Goal: Download file/media

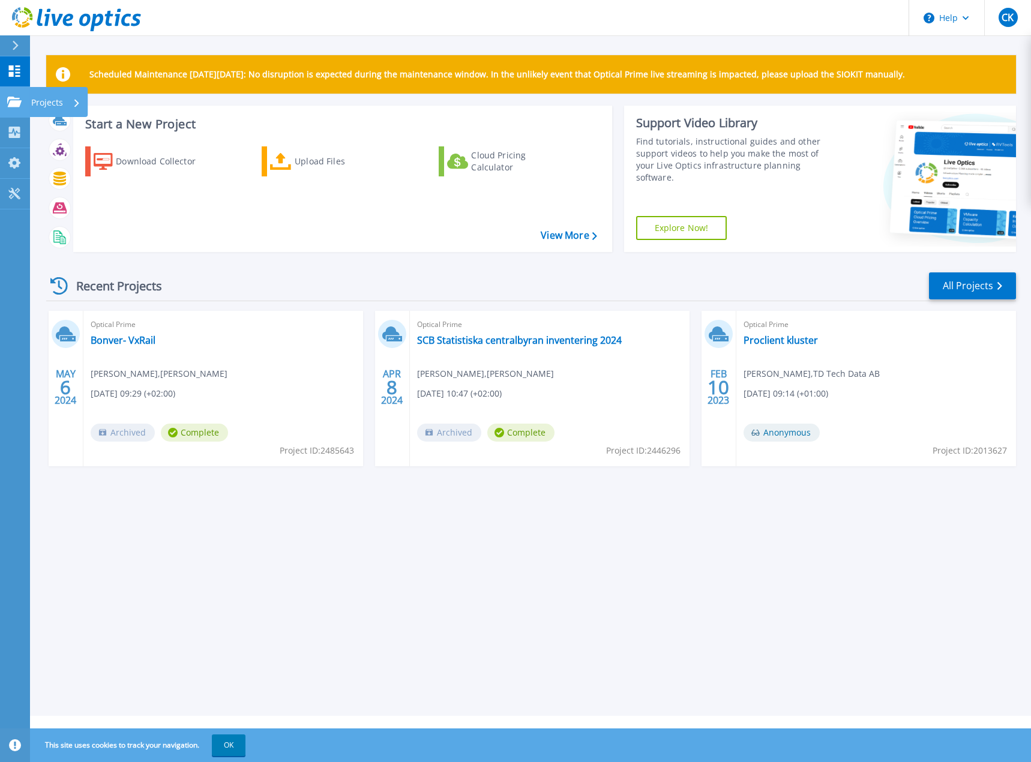
click at [14, 104] on icon at bounding box center [14, 102] width 14 height 10
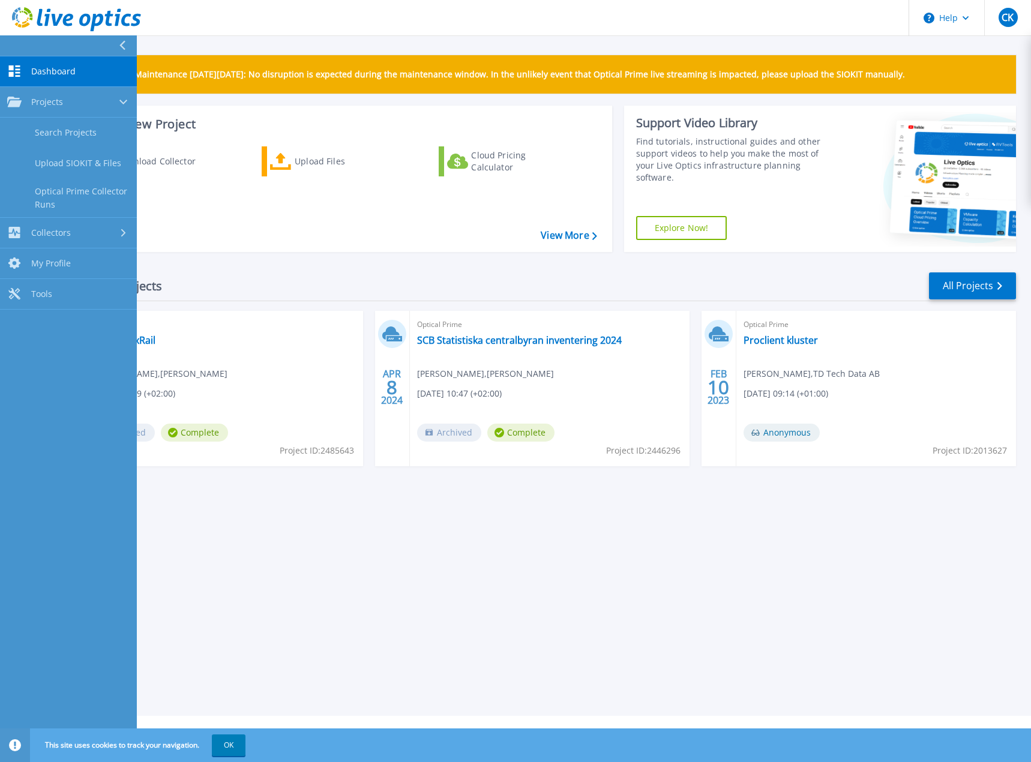
click at [328, 263] on div "Recent Projects All Projects MAY 6 2024 Optical Prime Bonver- VxRail Cristopher…" at bounding box center [530, 381] width 969 height 238
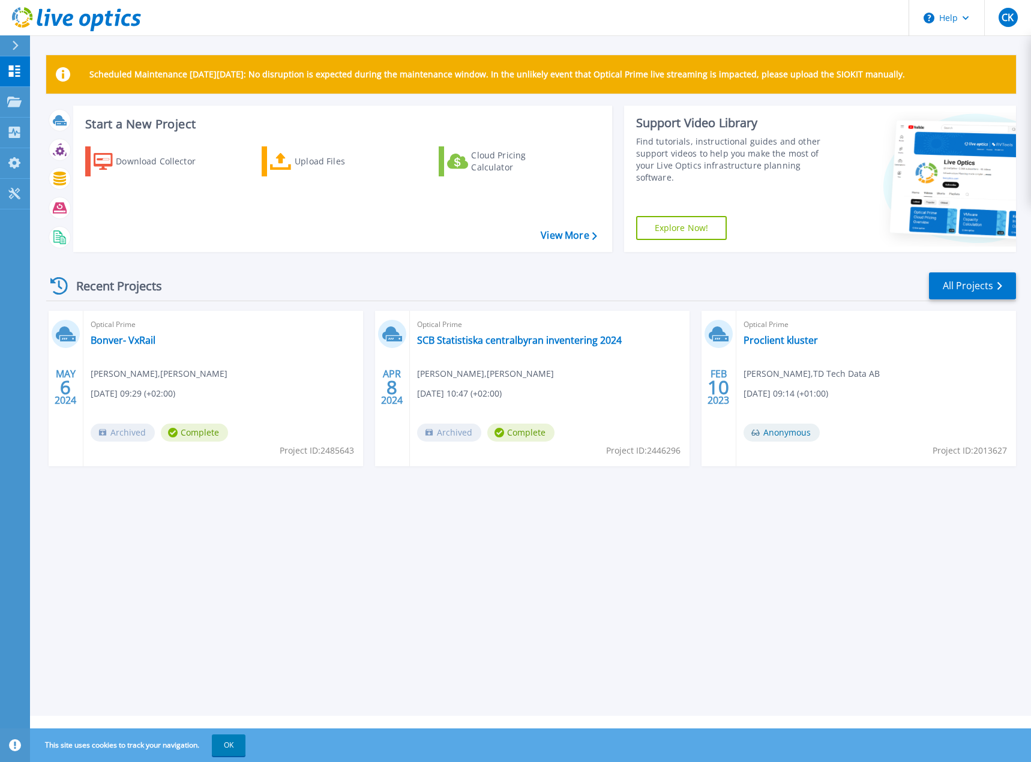
click at [137, 130] on h3 "Start a New Project" at bounding box center [340, 124] width 511 height 13
click at [139, 159] on div "Download Collector" at bounding box center [164, 161] width 96 height 24
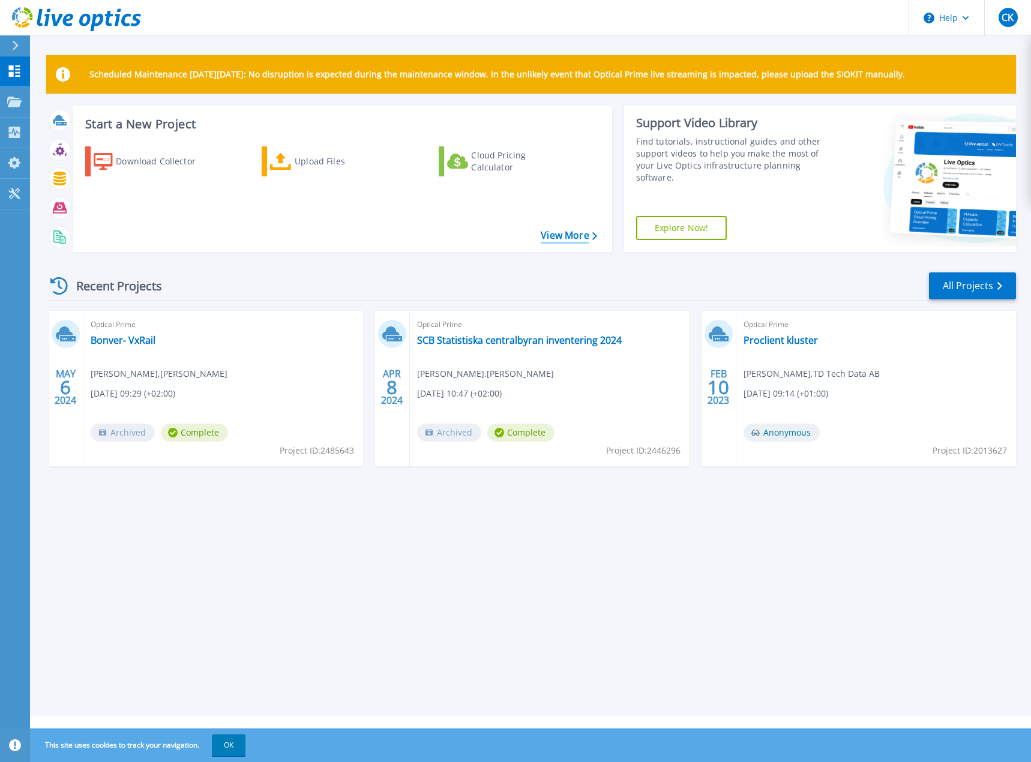
click at [549, 230] on link "View More" at bounding box center [569, 235] width 56 height 11
